Goal: Task Accomplishment & Management: Manage account settings

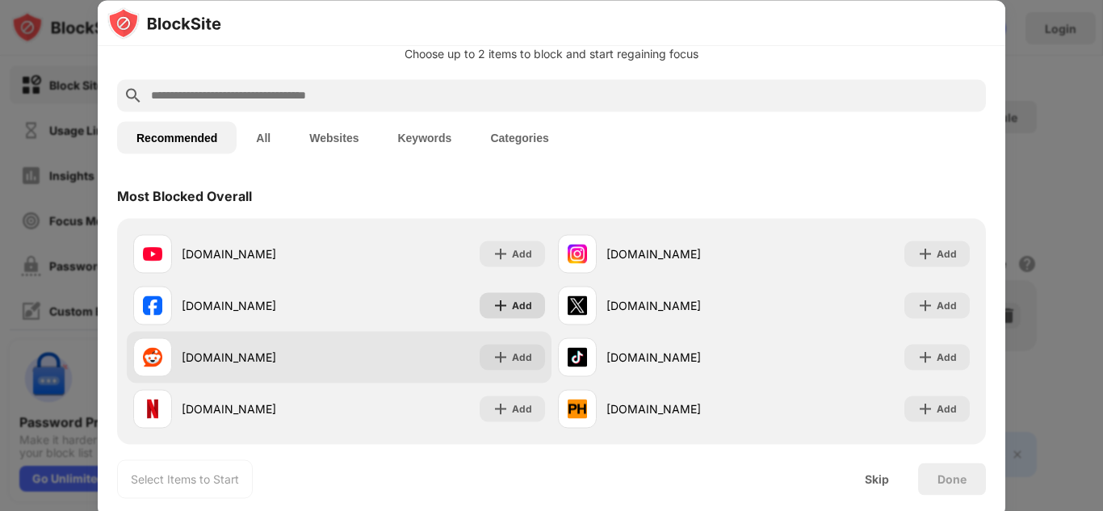
scroll to position [81, 0]
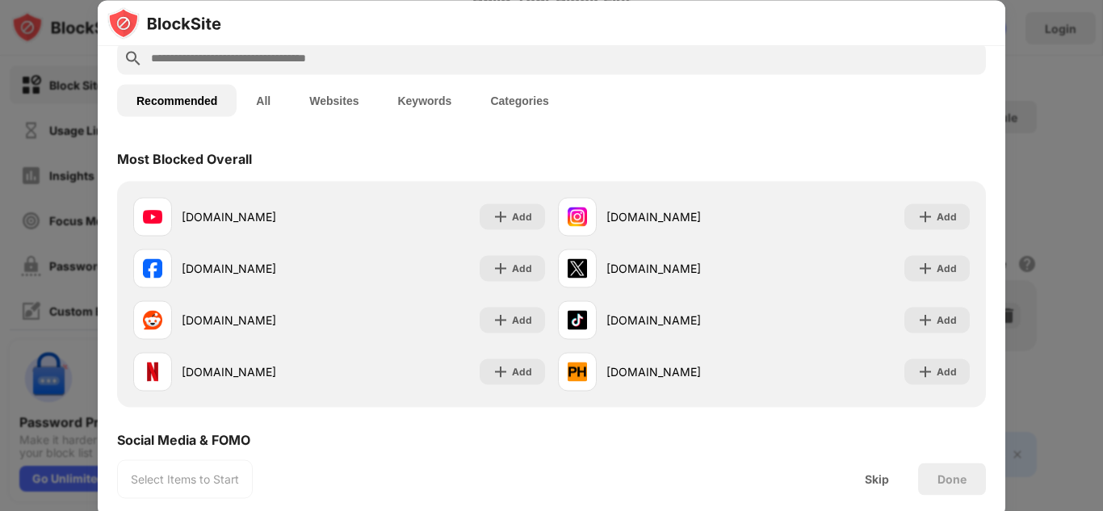
click at [249, 93] on button "All" at bounding box center [263, 100] width 53 height 32
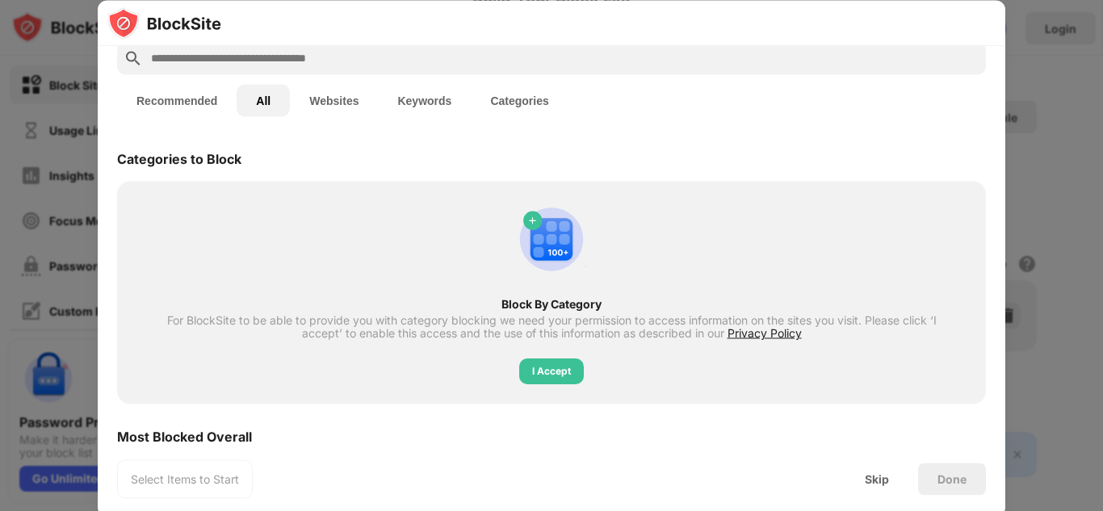
click at [341, 105] on button "Websites" at bounding box center [334, 100] width 88 height 32
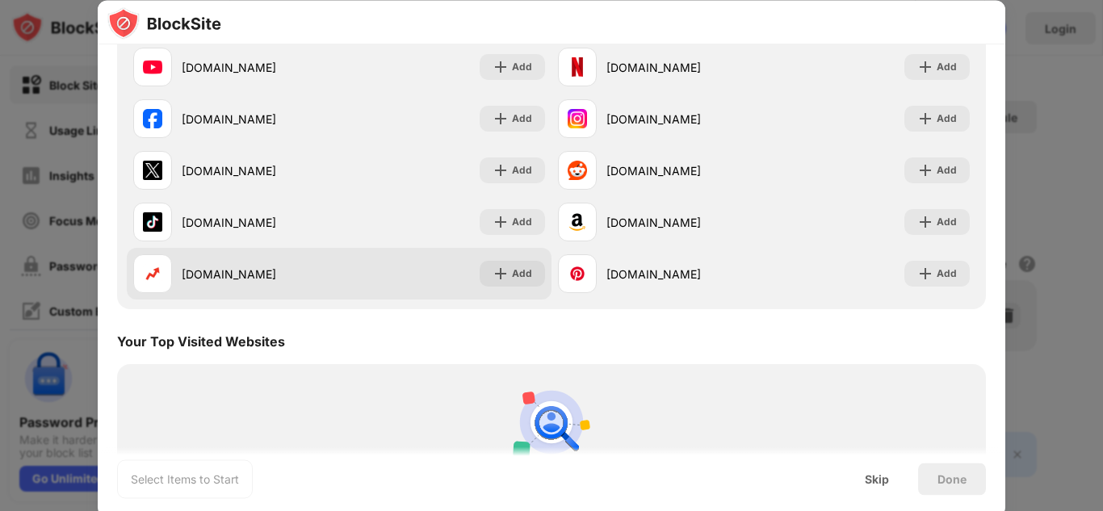
scroll to position [241, 0]
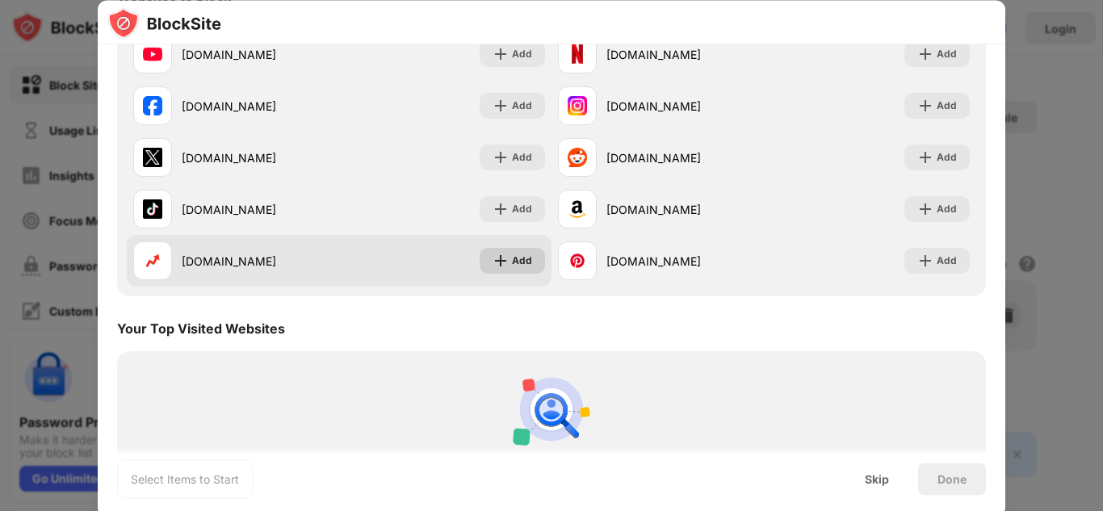
click at [512, 266] on div "Add" at bounding box center [522, 262] width 20 height 16
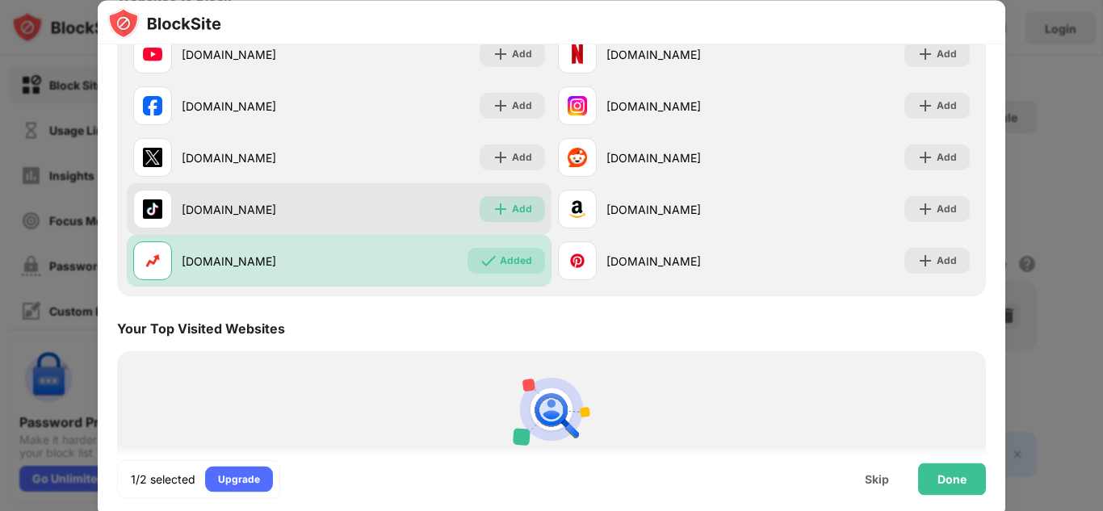
click at [509, 219] on div "Add" at bounding box center [512, 210] width 65 height 26
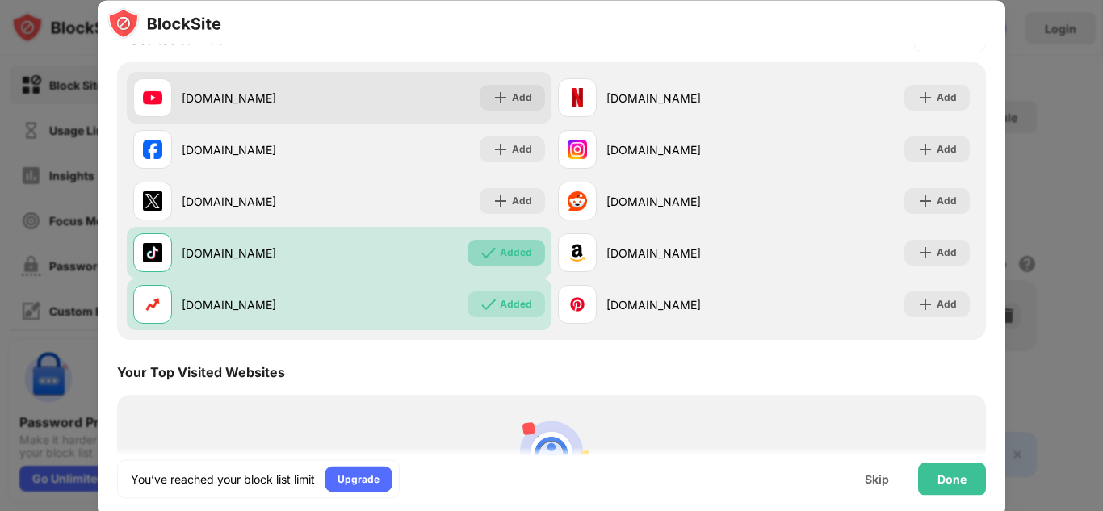
scroll to position [36, 0]
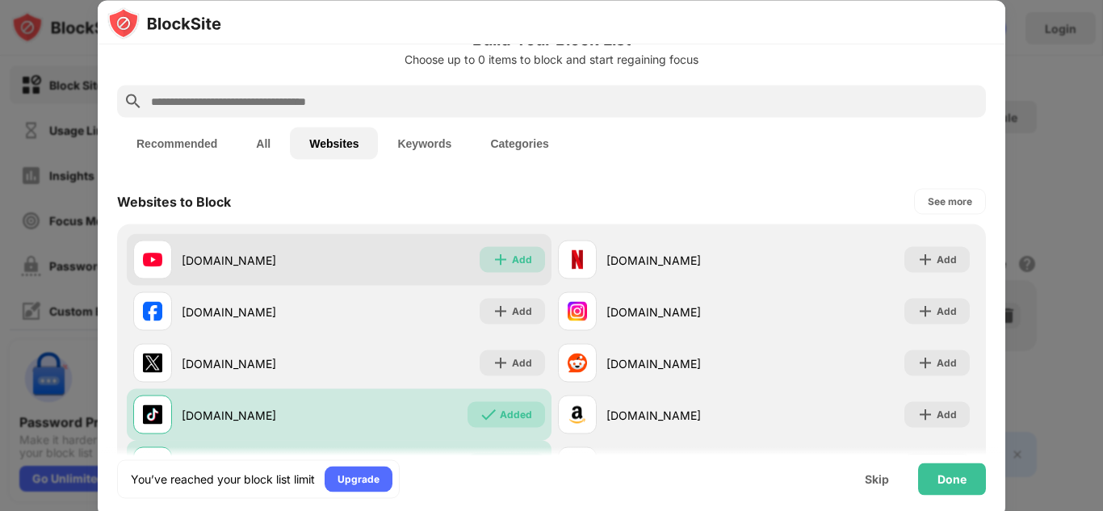
click at [510, 272] on div "Add" at bounding box center [512, 260] width 65 height 26
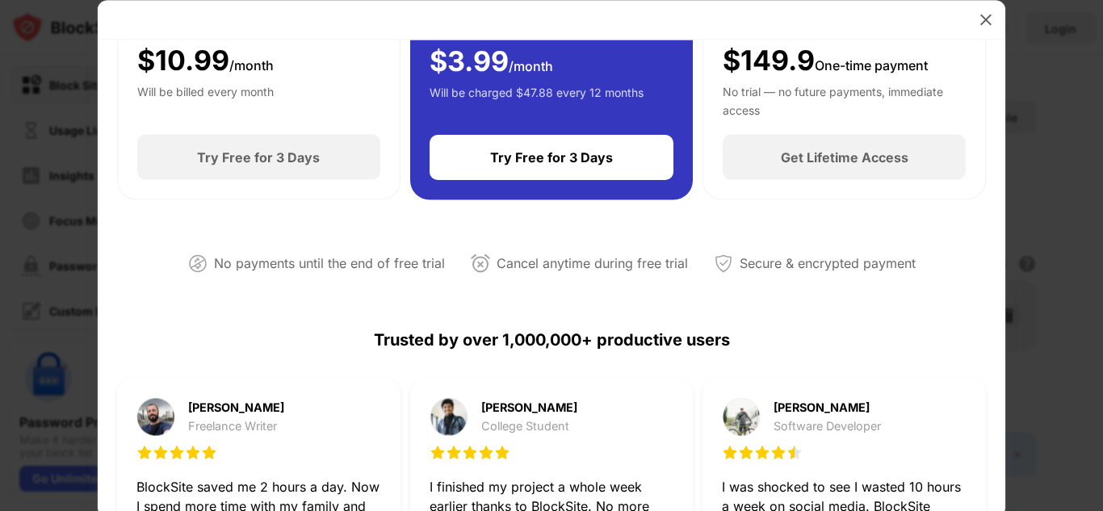
scroll to position [404, 0]
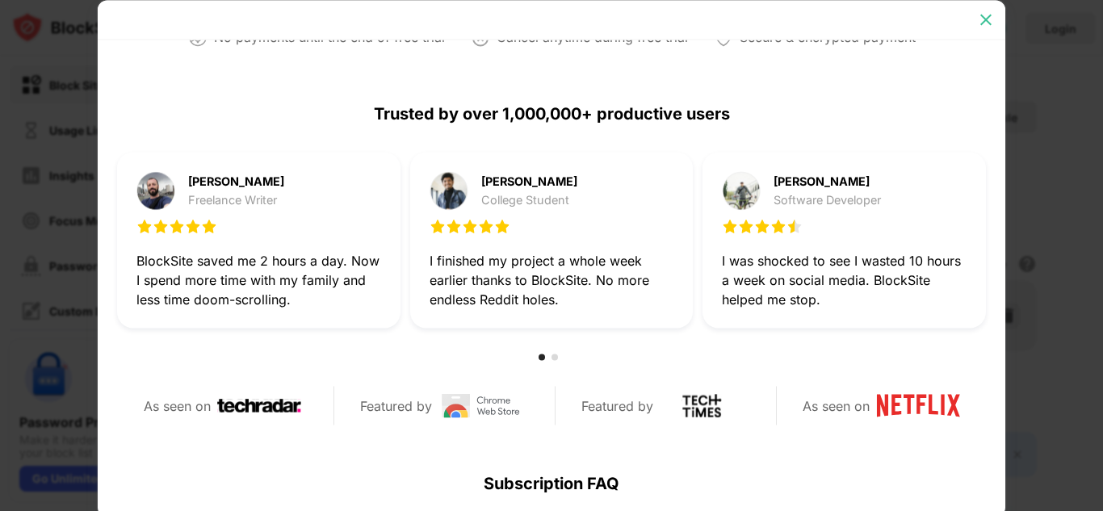
click at [980, 19] on img at bounding box center [986, 19] width 16 height 16
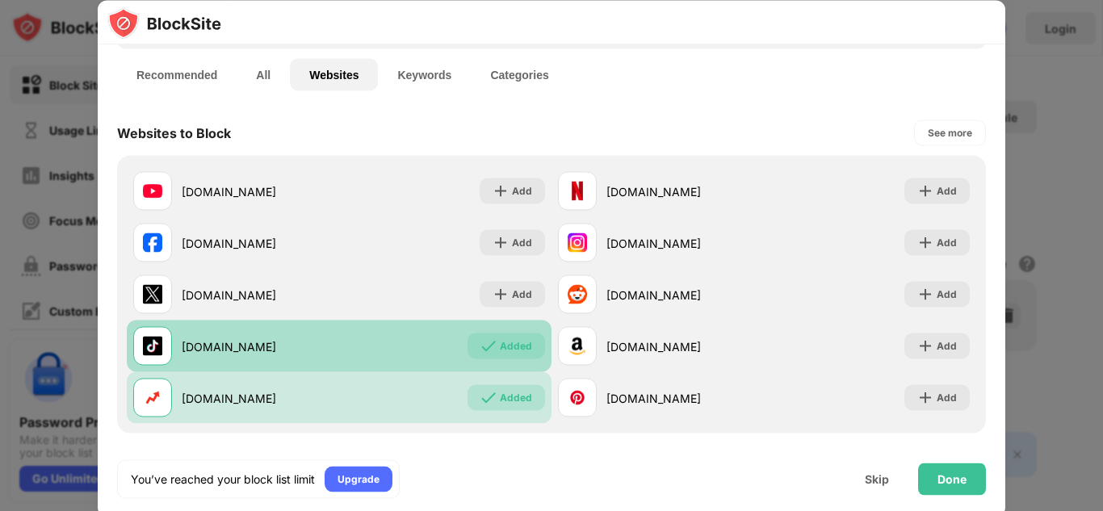
scroll to position [198, 0]
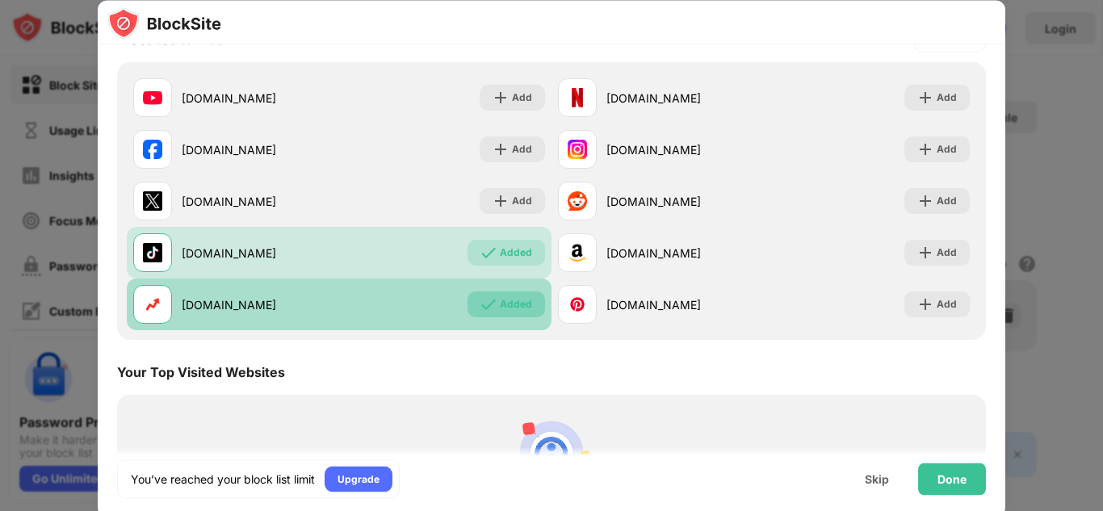
click at [522, 308] on div "Added" at bounding box center [516, 305] width 32 height 16
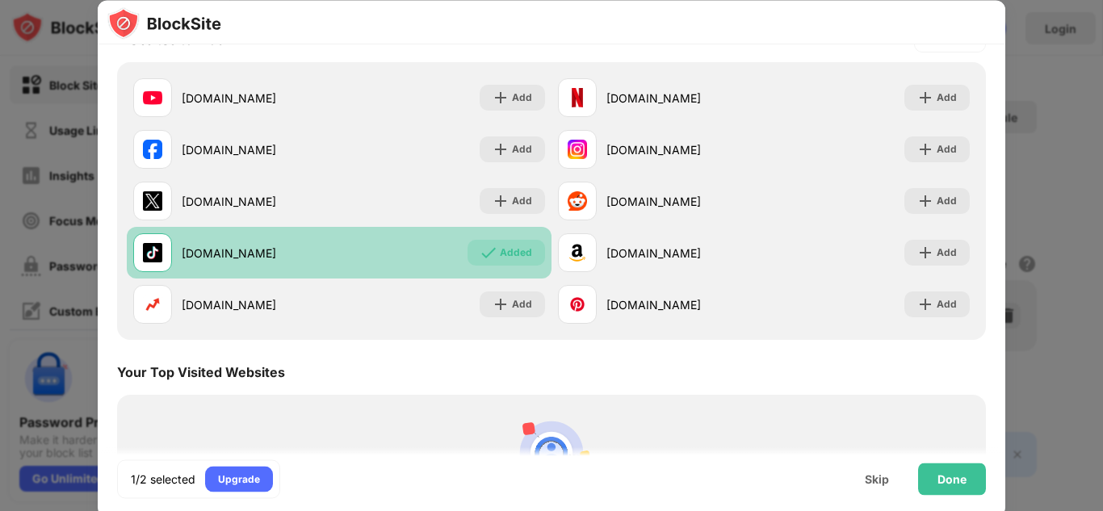
click at [513, 262] on div "Added" at bounding box center [506, 254] width 78 height 26
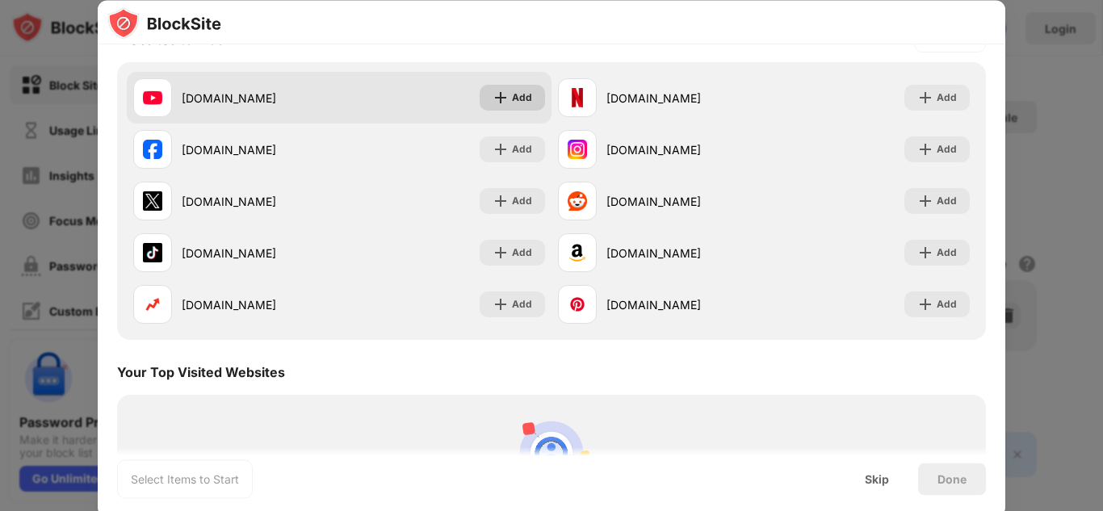
click at [503, 89] on div "Add" at bounding box center [512, 99] width 65 height 26
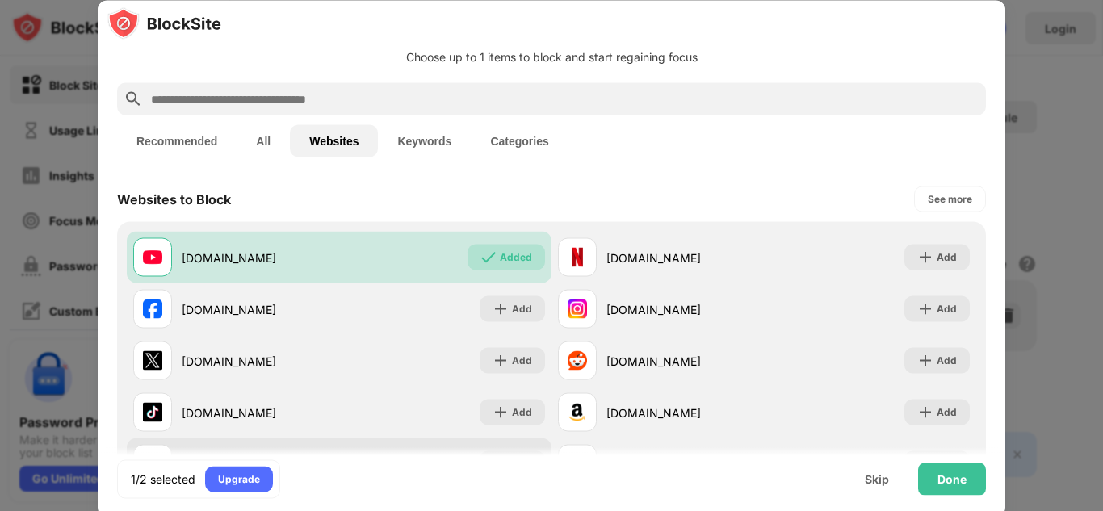
scroll to position [36, 0]
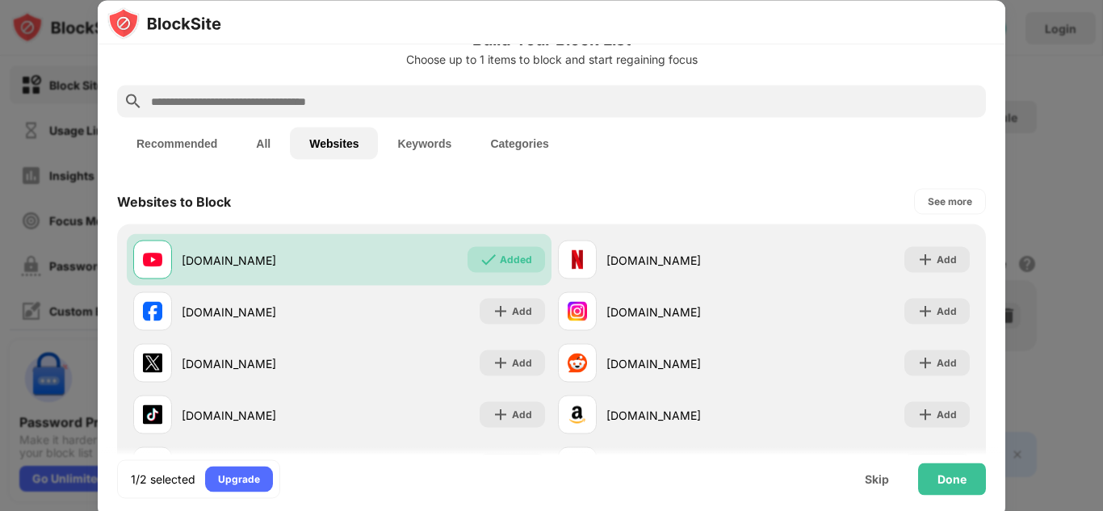
click at [493, 143] on button "Categories" at bounding box center [519, 144] width 97 height 32
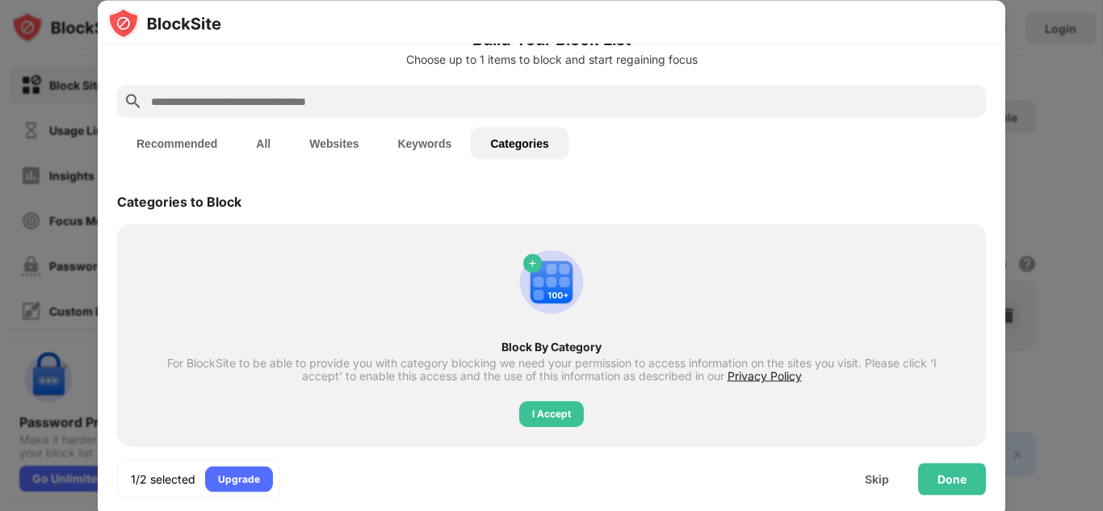
scroll to position [49, 0]
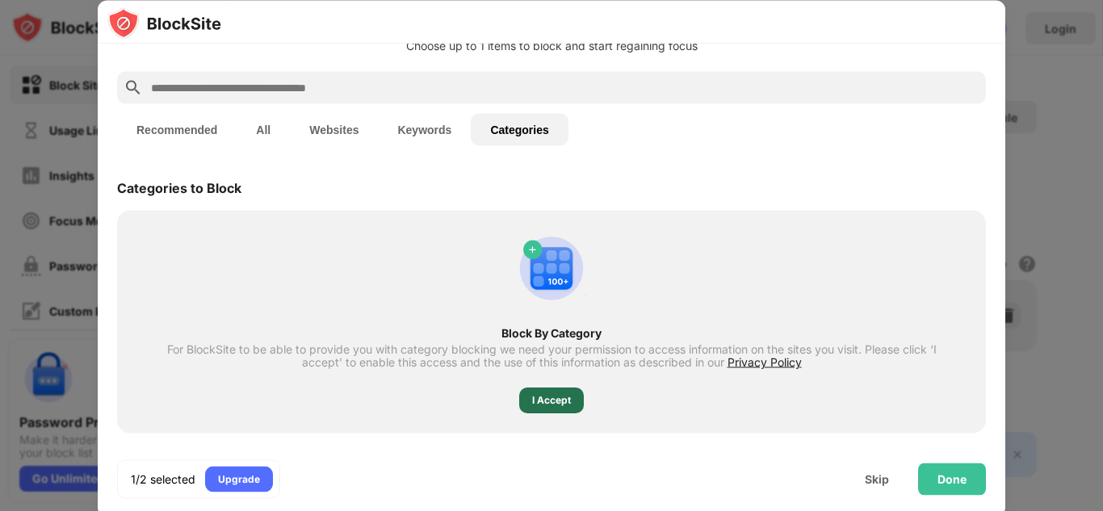
click at [547, 402] on div "I Accept" at bounding box center [551, 401] width 39 height 16
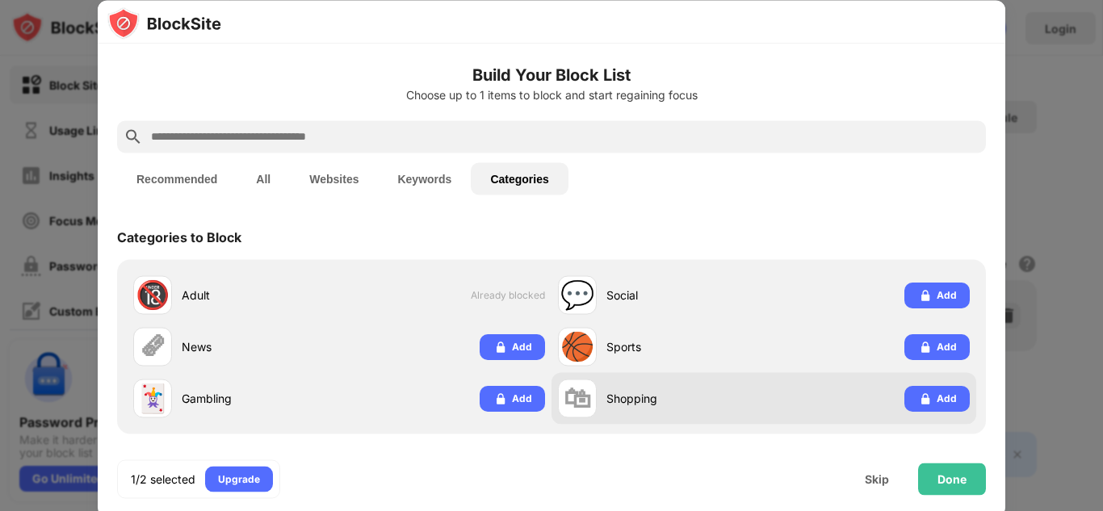
scroll to position [1, 0]
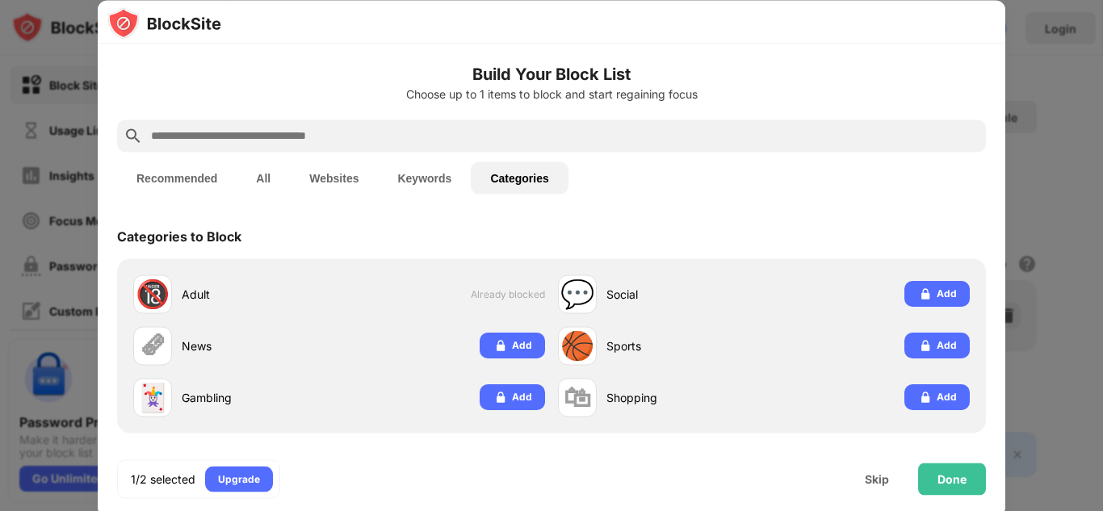
click at [512, 171] on button "Categories" at bounding box center [519, 177] width 97 height 32
click at [439, 175] on button "Keywords" at bounding box center [424, 177] width 93 height 32
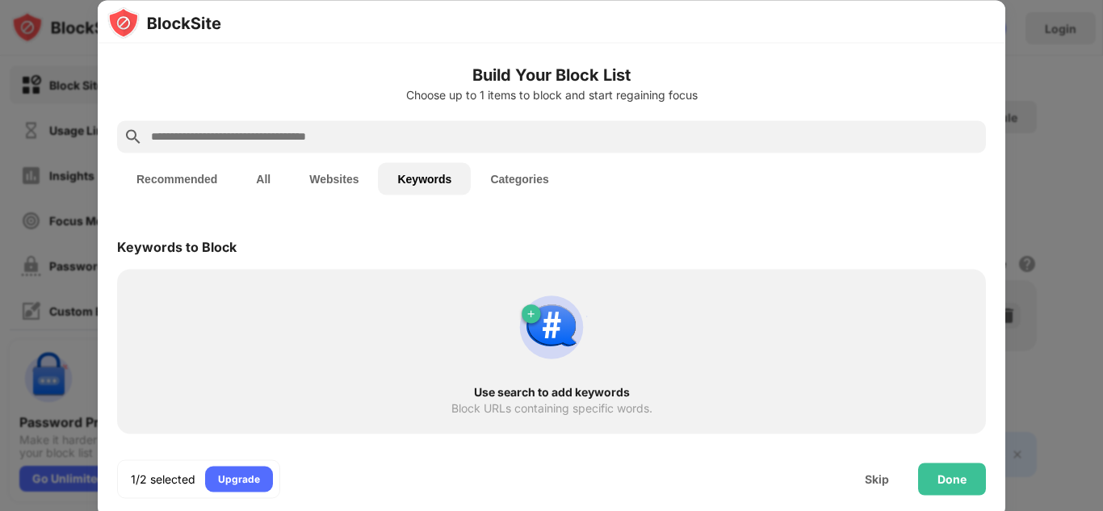
scroll to position [0, 0]
click at [524, 178] on button "Categories" at bounding box center [519, 178] width 97 height 32
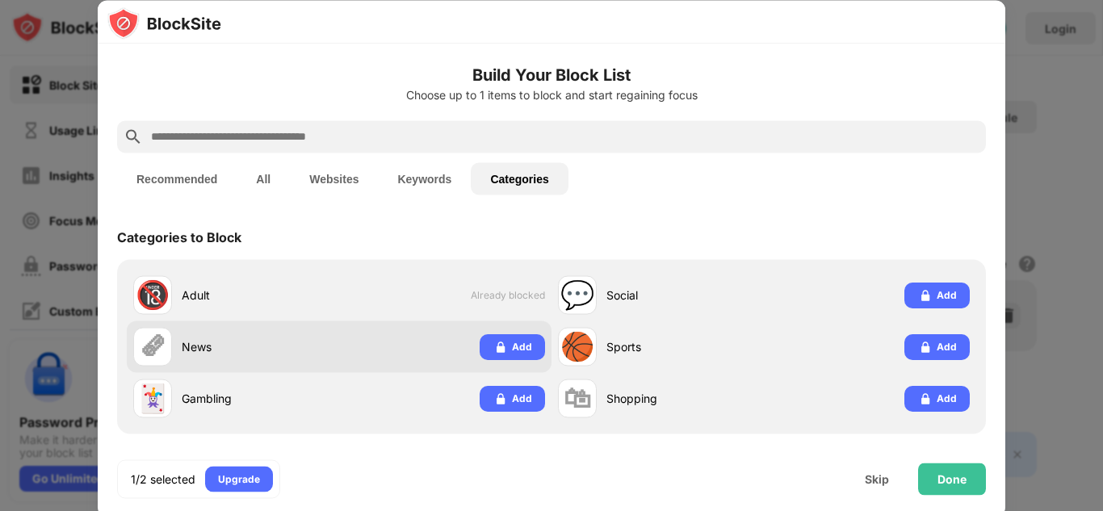
scroll to position [1, 0]
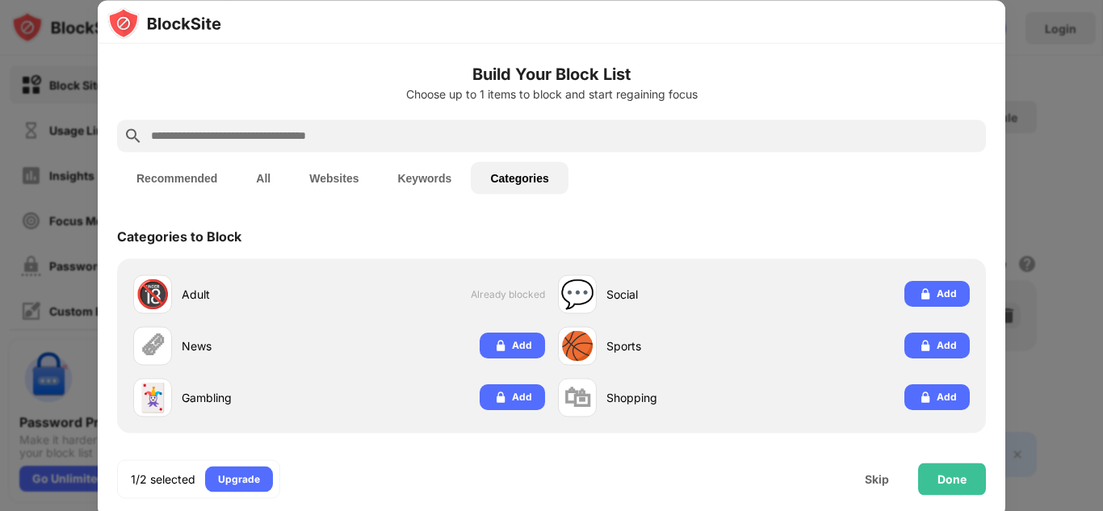
drag, startPoint x: 164, startPoint y: 173, endPoint x: 185, endPoint y: 184, distance: 23.8
click at [165, 173] on button "Recommended" at bounding box center [176, 177] width 119 height 32
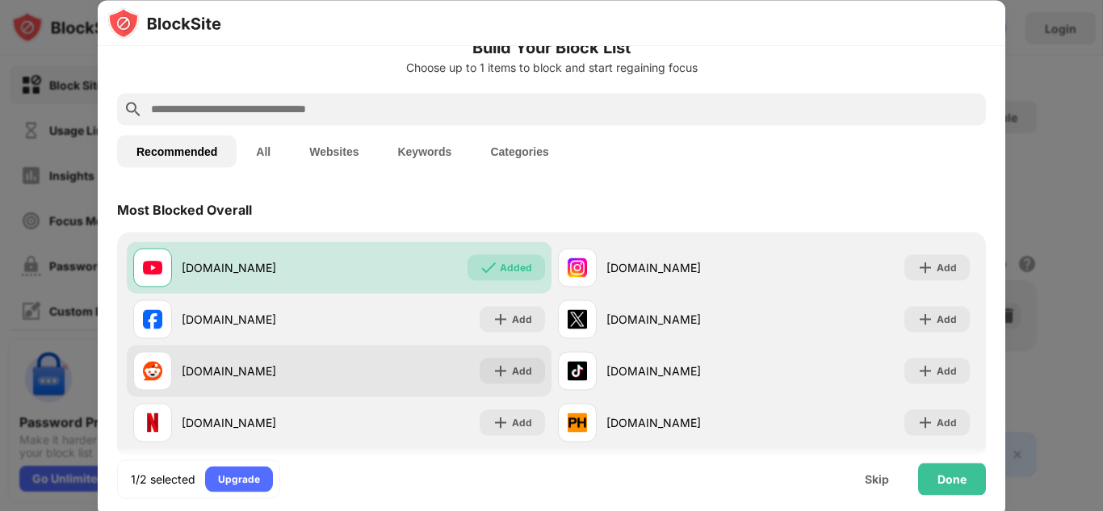
scroll to position [0, 0]
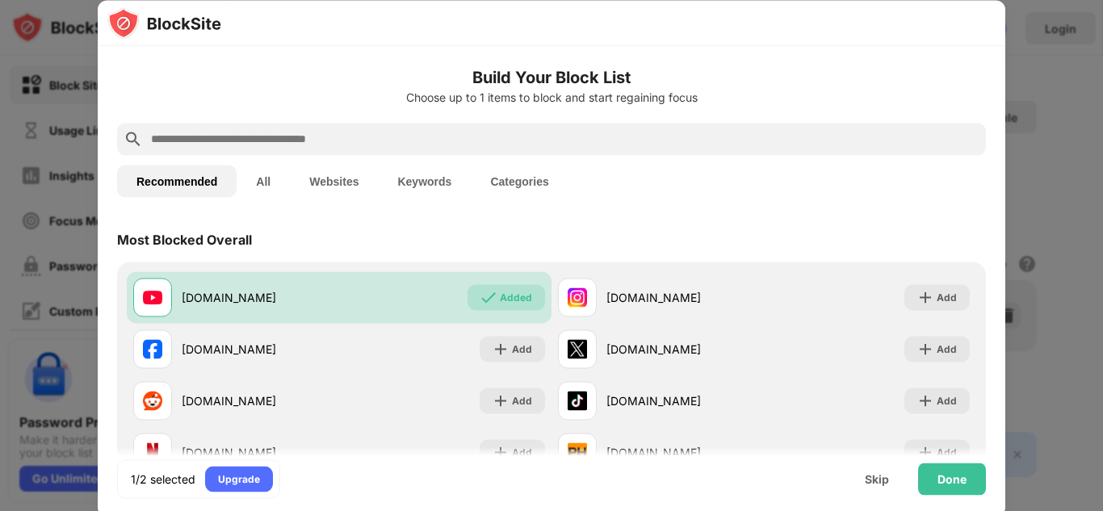
click at [522, 187] on button "Categories" at bounding box center [519, 181] width 97 height 32
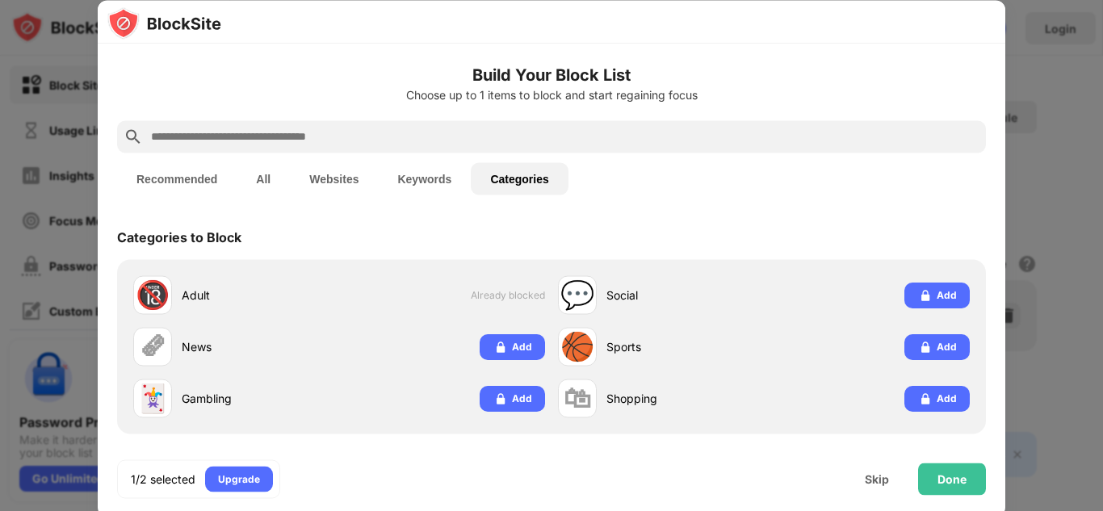
click at [329, 141] on input "text" at bounding box center [564, 136] width 830 height 19
type input "*"
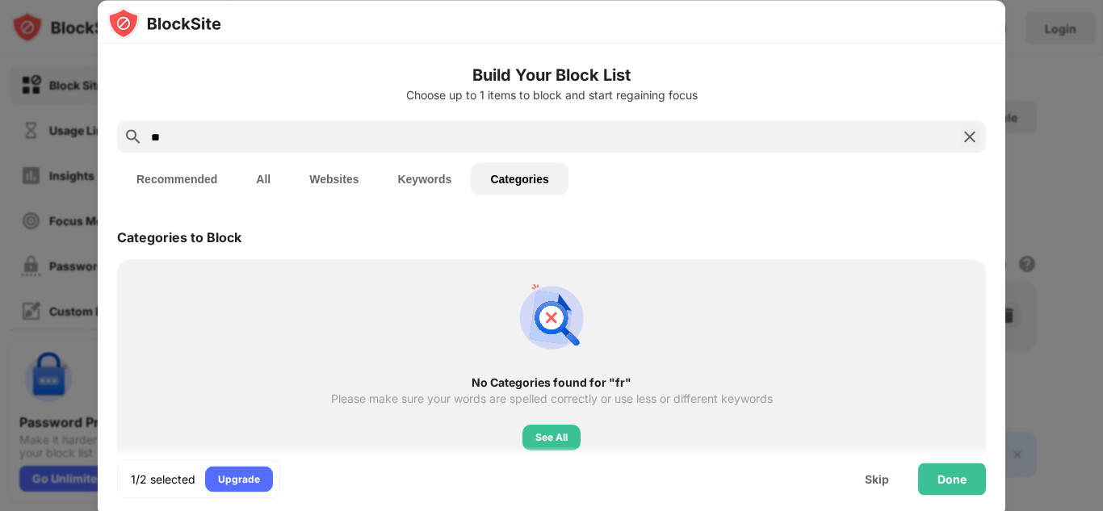
type input "**"
click at [270, 186] on button "All" at bounding box center [263, 179] width 53 height 32
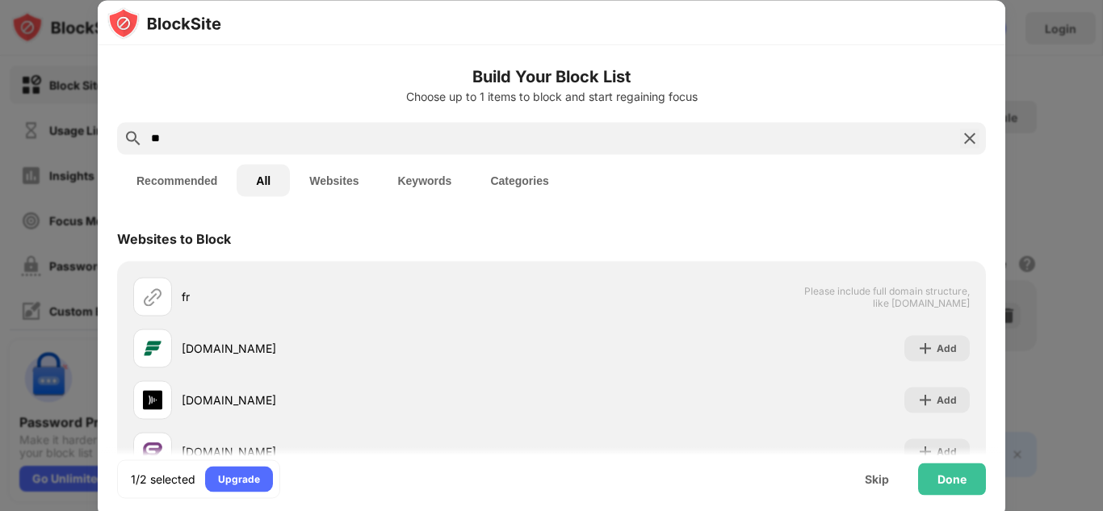
click at [309, 182] on button "Websites" at bounding box center [334, 180] width 88 height 32
drag, startPoint x: 266, startPoint y: 178, endPoint x: 243, endPoint y: 178, distance: 23.4
click at [266, 178] on button "All" at bounding box center [263, 179] width 53 height 32
click at [202, 182] on button "Recommended" at bounding box center [176, 180] width 119 height 32
click at [421, 180] on button "Keywords" at bounding box center [424, 179] width 93 height 32
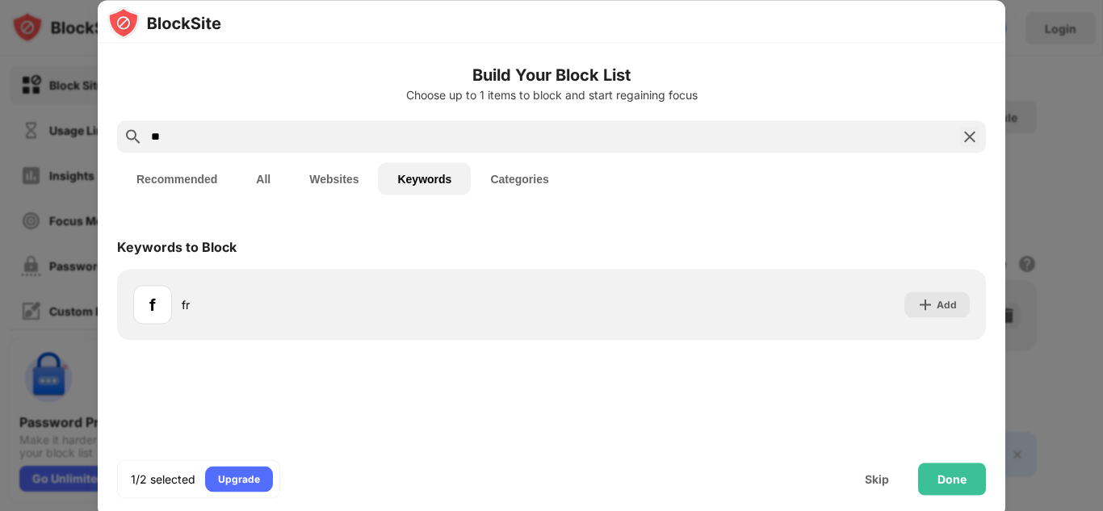
click at [516, 179] on button "Categories" at bounding box center [519, 178] width 97 height 32
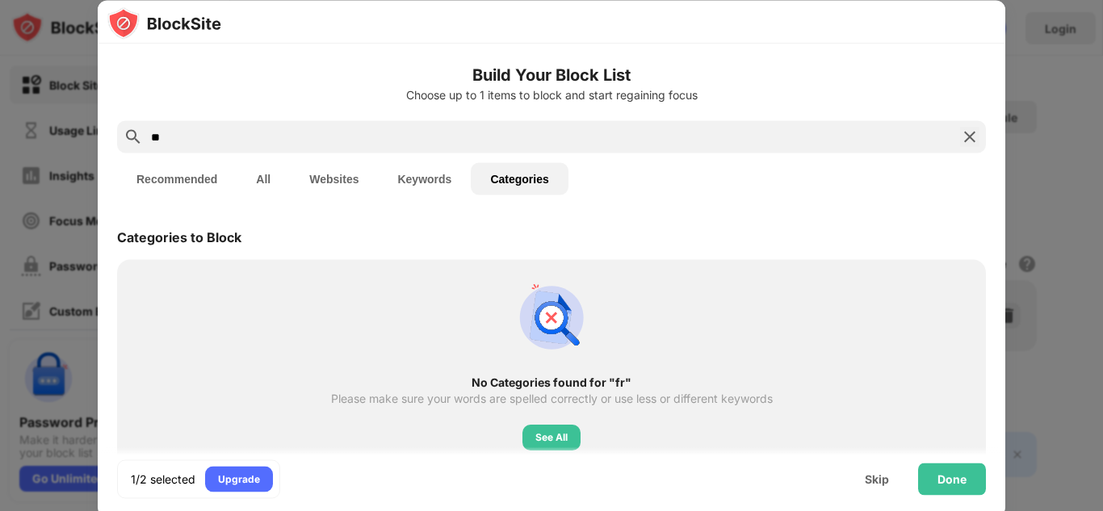
click at [321, 176] on button "Websites" at bounding box center [334, 179] width 88 height 32
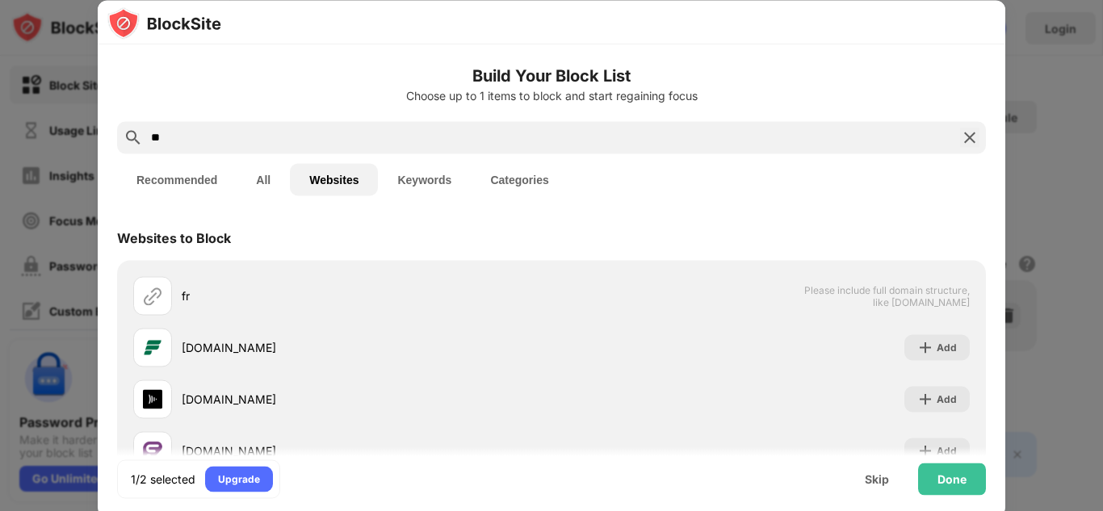
click at [192, 180] on button "Recommended" at bounding box center [176, 179] width 119 height 32
click at [261, 181] on button "All" at bounding box center [263, 179] width 53 height 32
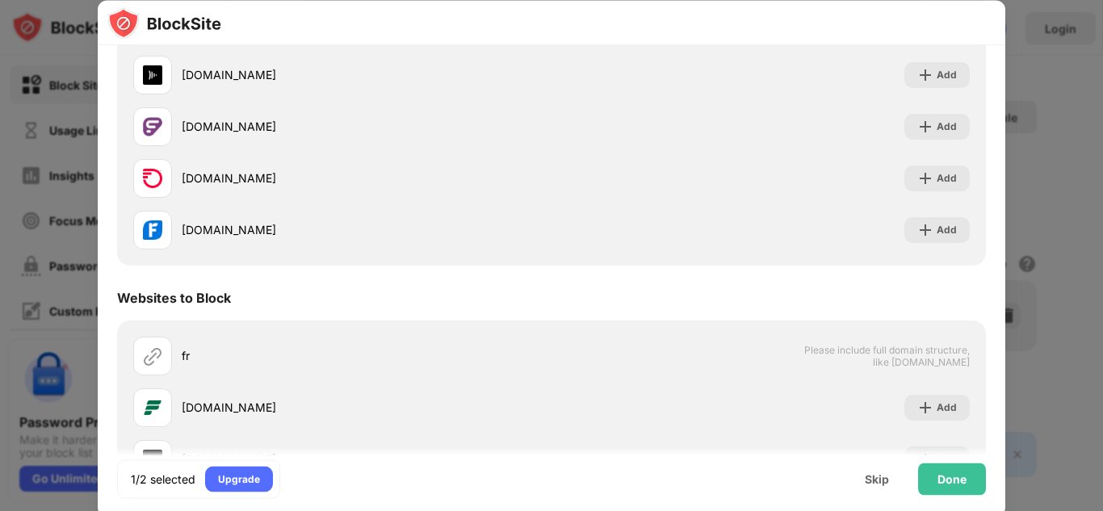
scroll to position [311, 0]
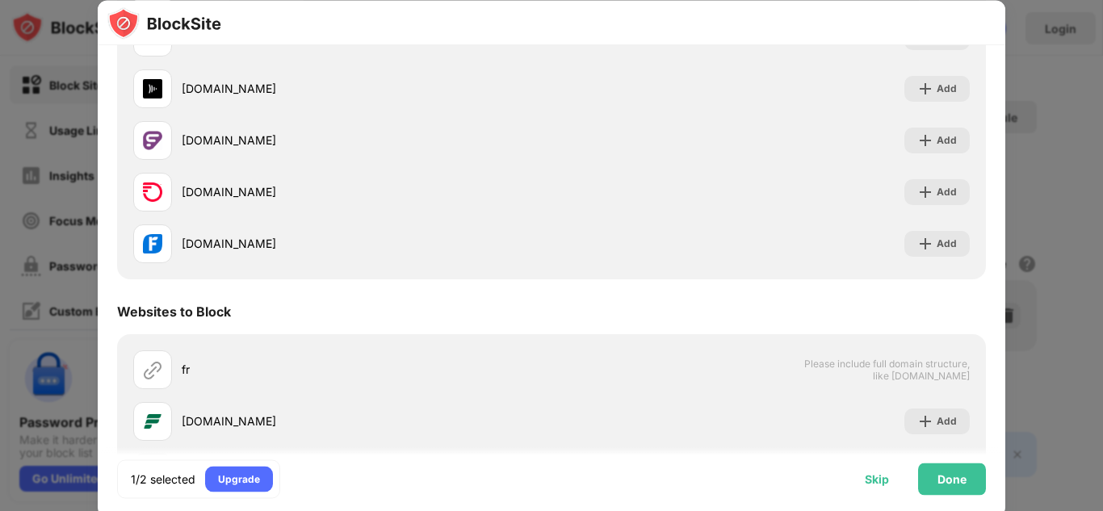
click at [869, 480] on div "Skip" at bounding box center [877, 478] width 24 height 13
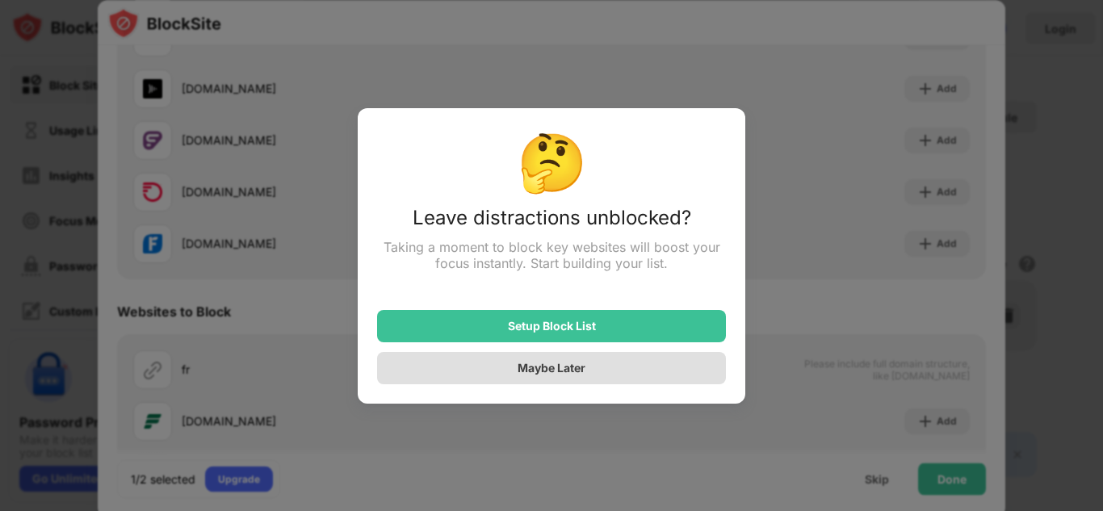
click at [524, 379] on div "Maybe Later" at bounding box center [551, 368] width 349 height 32
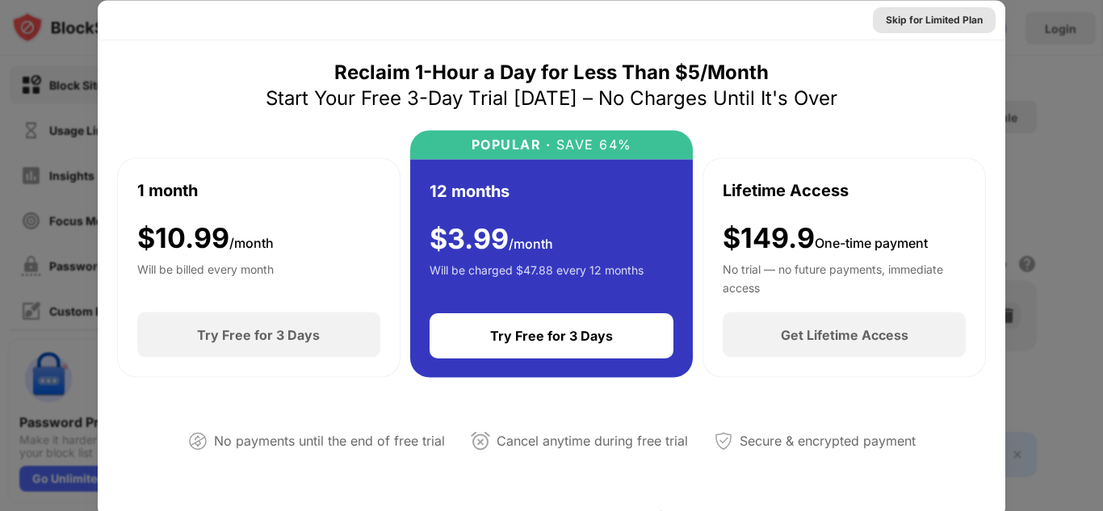
click at [886, 14] on div "Skip for Limited Plan" at bounding box center [934, 19] width 97 height 16
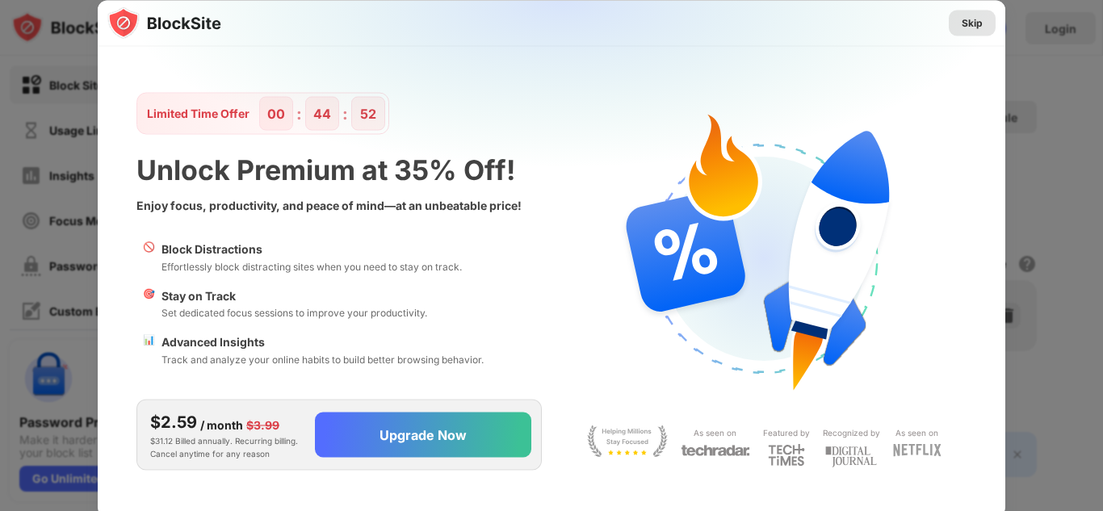
click at [976, 19] on div "Skip" at bounding box center [972, 23] width 21 height 16
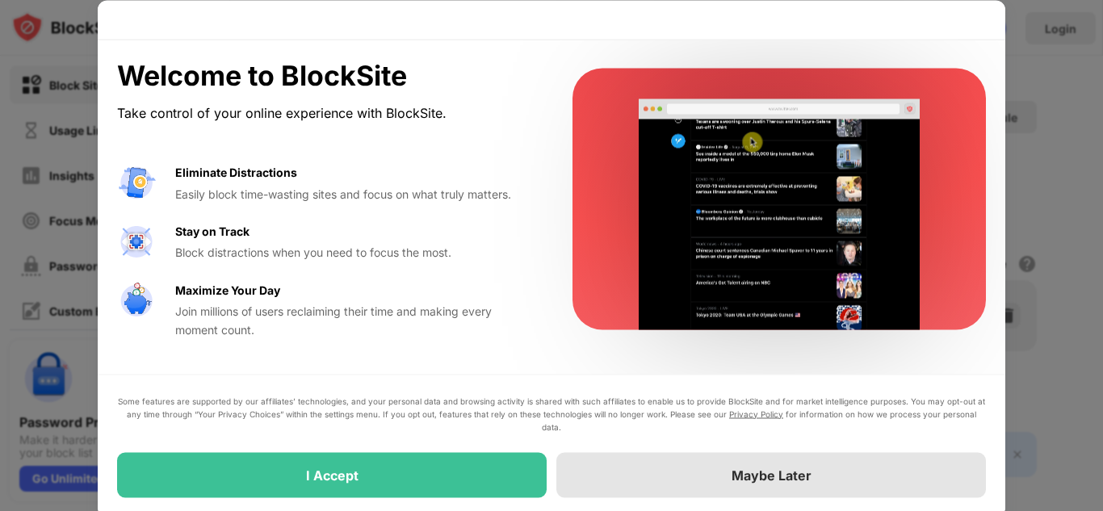
click at [790, 491] on div "Maybe Later" at bounding box center [771, 474] width 430 height 45
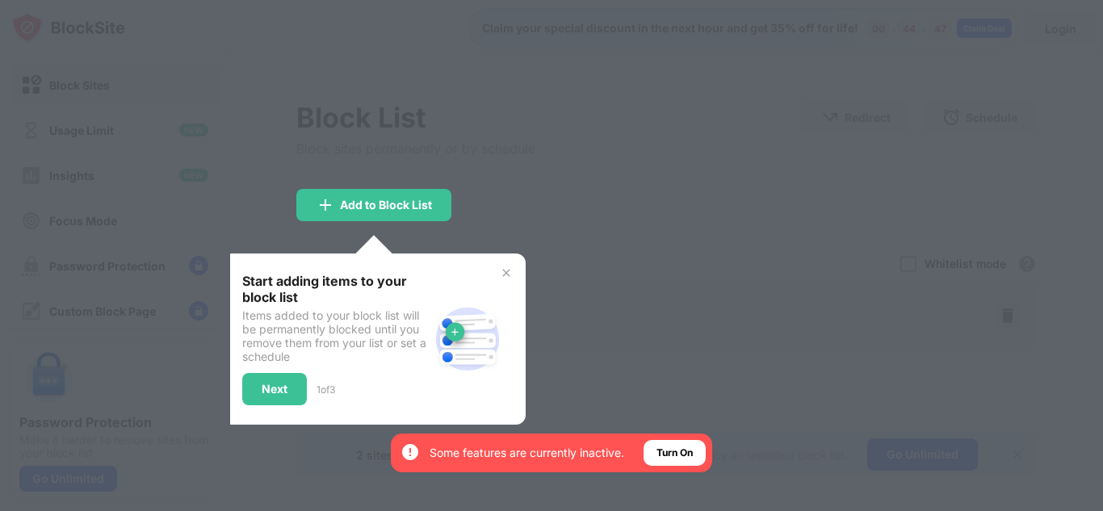
click at [503, 276] on img at bounding box center [506, 272] width 13 height 13
